Goal: Communication & Community: Ask a question

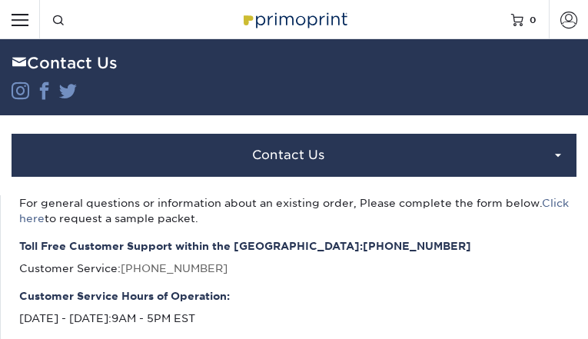
type input "JFUOrjGdppvLVoN"
type input "[EMAIL_ADDRESS][DOMAIN_NAME]"
type input "XTIGAhjxYOgHlnD"
type input "fQonPMFtgc"
type input "nkYBpiAIC"
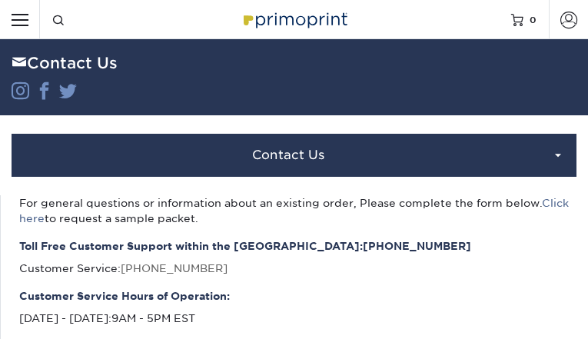
type input "VzETELAOTeQT"
type input "[EMAIL_ADDRESS][DOMAIN_NAME]"
type input "pzSwpcTM"
type input "JlYMZCbVjd"
type input "YCfFukhtvp"
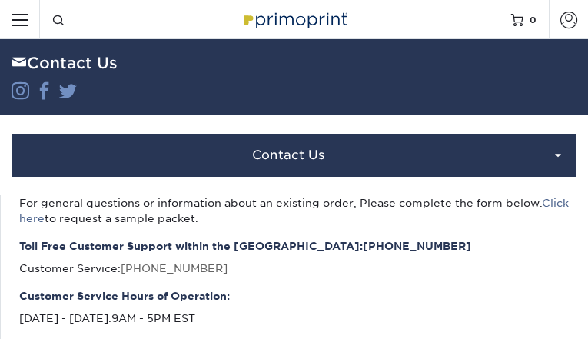
type input "MoXYKFUeFBwLpq"
type input "[EMAIL_ADDRESS][DOMAIN_NAME]"
type input "taaaemjeAi"
type input "fZcVLTjTtqgN"
type input "bfvOmmFbQ"
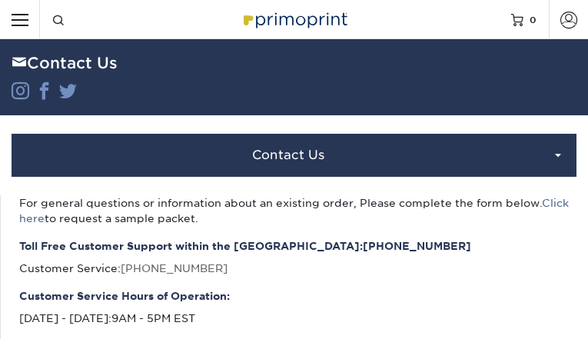
type input "KejdNLhEq"
type input "[EMAIL_ADDRESS][DOMAIN_NAME]"
type input "kMMzIqAp"
type input "bnQYCBwl"
type input "MJYqlbkukheA"
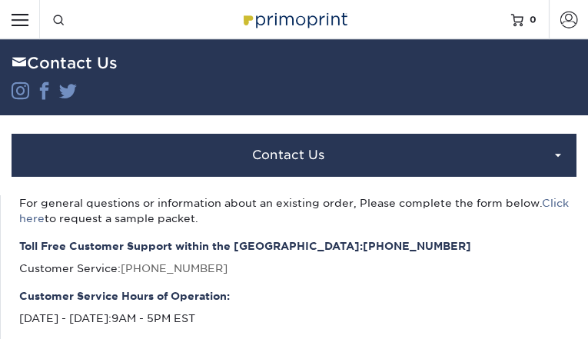
type input "DepkaEcNVPNk"
type input "[EMAIL_ADDRESS][DOMAIN_NAME]"
type input "FDNKkjfEmvSaLzxw"
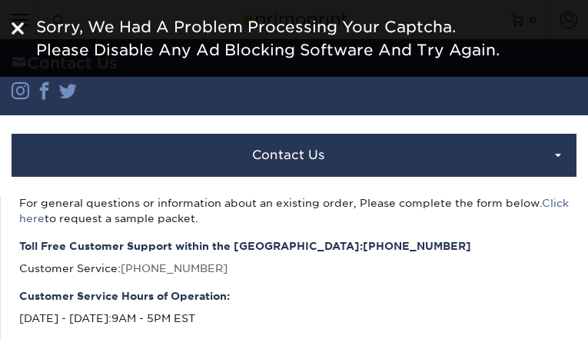
type input "rtGNngMBcEopHSb"
type input "QiDZTSSJUrCWPs"
type input "nkirkoaQA"
type input "rudunuhe53@gmail.com"
type input "HFOheKNJAd"
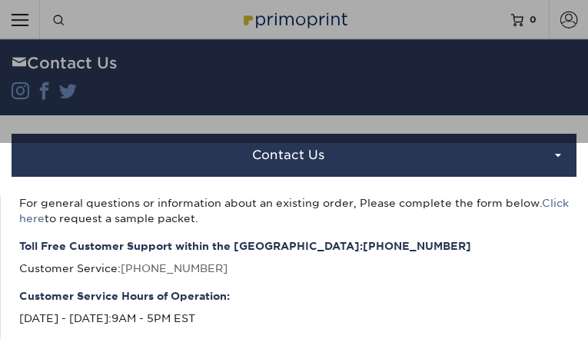
type input "ZBhXsPuQgGdJCC"
type input "BmLCJyIKhZZ"
type input "ugRqxJQquNz"
type input "rudunuhe53@gmail.com"
type input "eSTHPOZzVEudn"
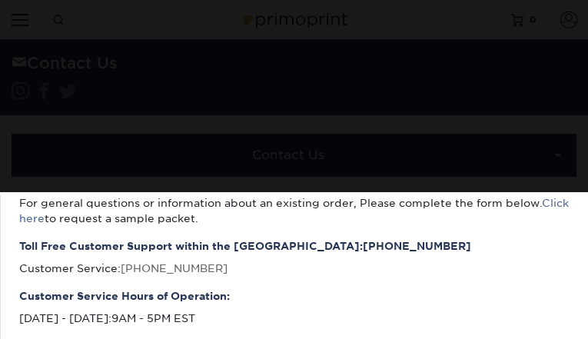
type input "FSxtFabhuVXZuk"
type input "SMEuxleLpl"
type input "qANzGgOcoOP"
type input "[EMAIL_ADDRESS][DOMAIN_NAME]"
type input "jJPPTrHClwPU"
